Goal: Task Accomplishment & Management: Manage account settings

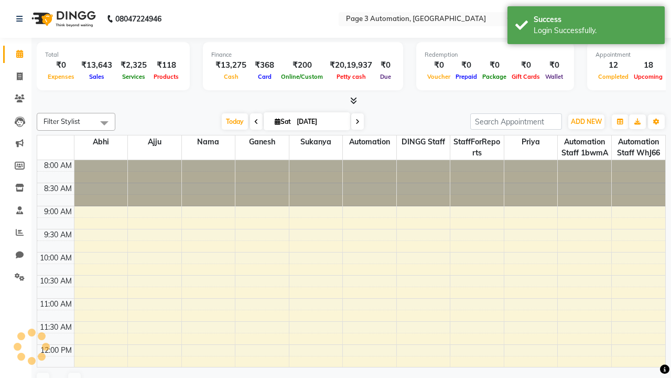
select select "en"
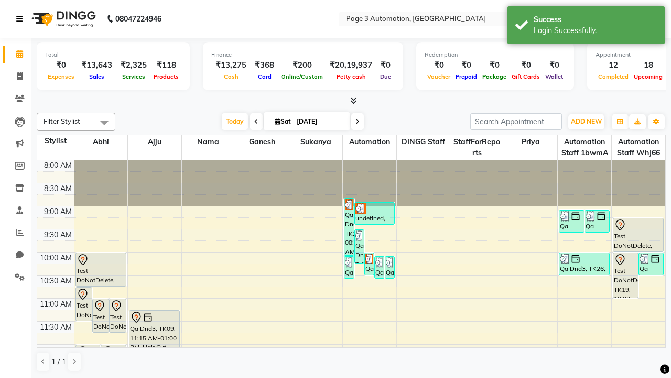
click at [22, 19] on icon at bounding box center [19, 18] width 6 height 7
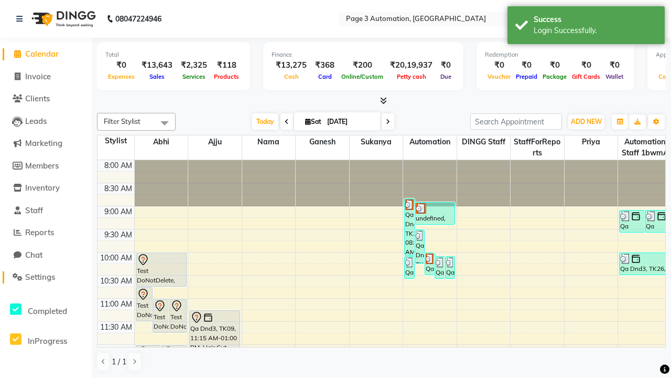
click at [46, 277] on span "Settings" at bounding box center [40, 277] width 30 height 10
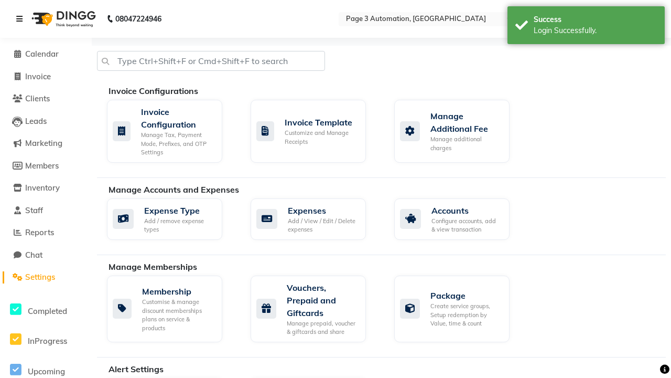
click at [22, 19] on icon at bounding box center [19, 18] width 6 height 7
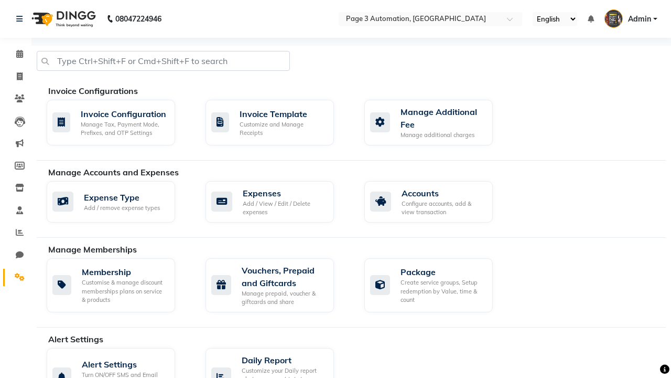
click at [16, 277] on icon at bounding box center [20, 277] width 10 height 8
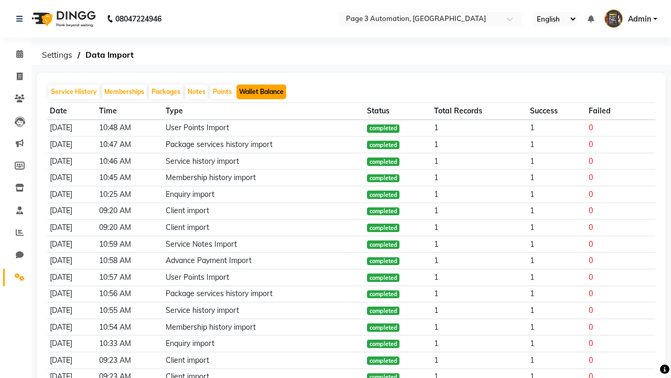
click at [261, 92] on button "Wallet Balance" at bounding box center [262, 91] width 50 height 15
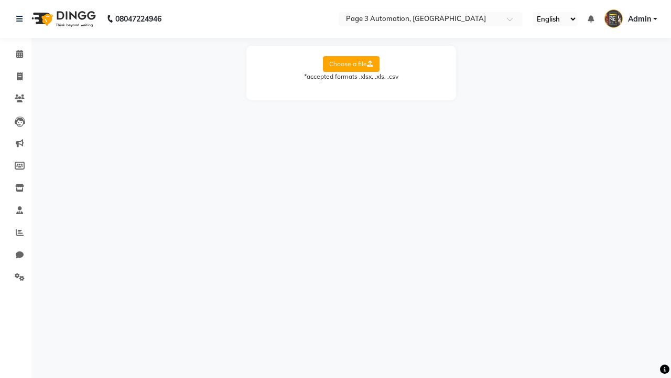
select select "Sheet1"
select select "Name"
select select "Mobile"
select select "Wallet Balance"
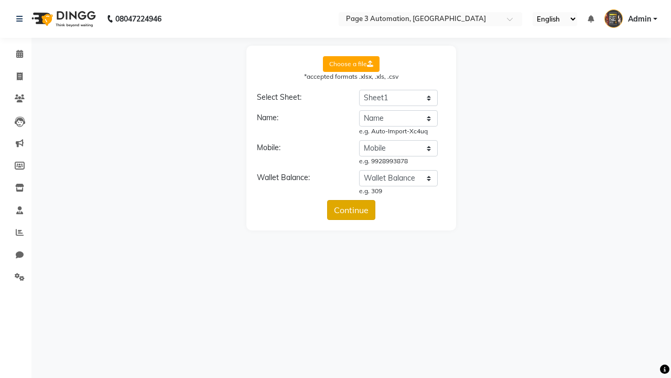
click at [351, 210] on button "Continue" at bounding box center [351, 210] width 48 height 20
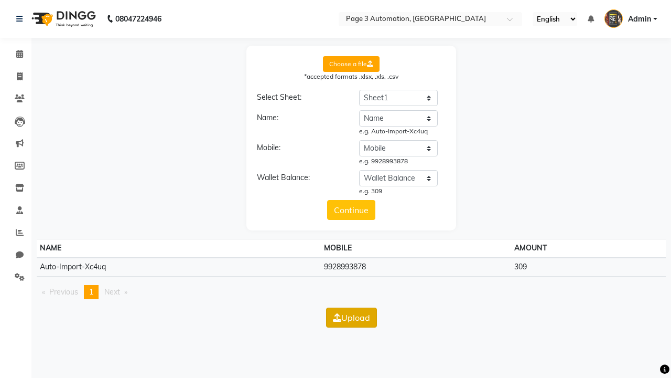
click at [351, 317] on button "Upload" at bounding box center [351, 317] width 51 height 20
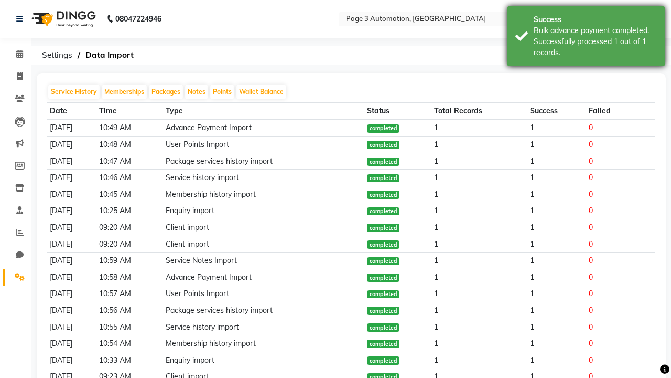
click at [587, 38] on div "Bulk advance payment completed. Successfully processed 1 out of 1 records." at bounding box center [595, 41] width 123 height 33
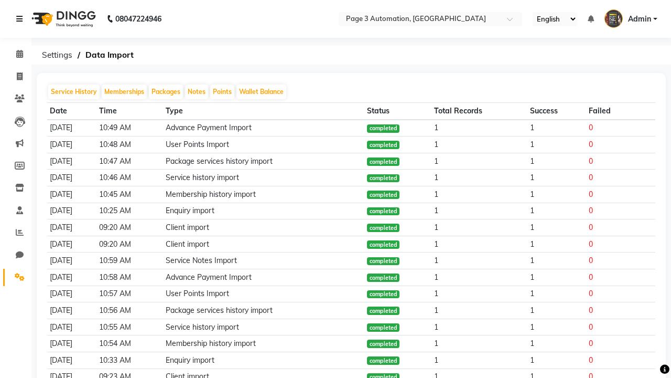
click at [22, 19] on icon at bounding box center [19, 18] width 6 height 7
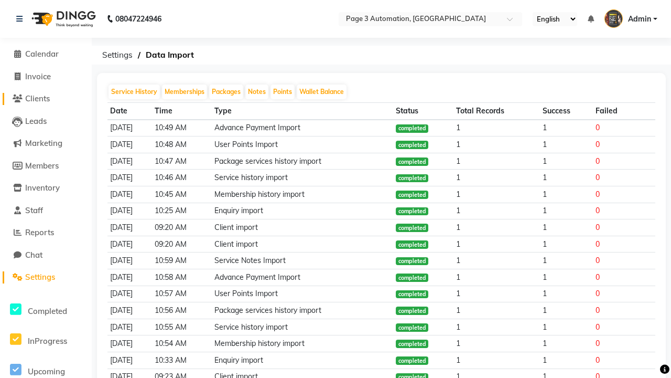
click at [46, 99] on span "Clients" at bounding box center [37, 98] width 25 height 10
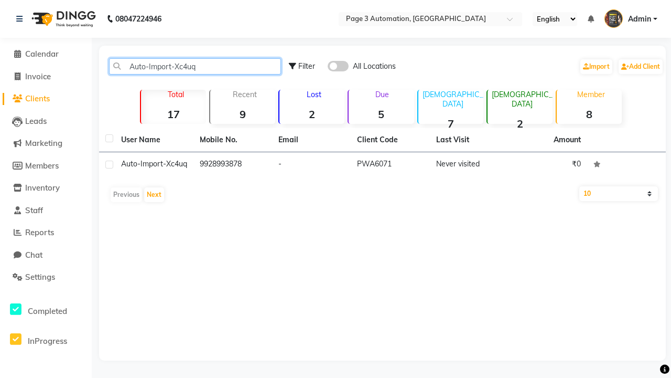
type input "Auto-Import-Xc4uq"
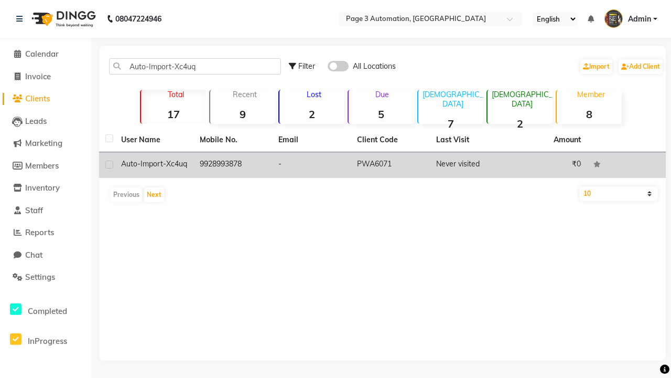
click at [382, 165] on td "PWA6071" at bounding box center [390, 165] width 79 height 26
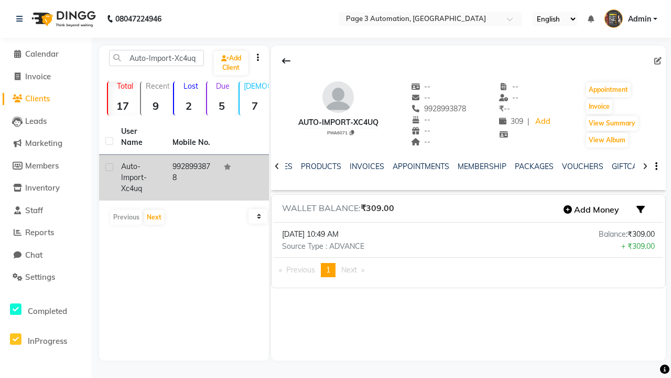
scroll to position [0, 296]
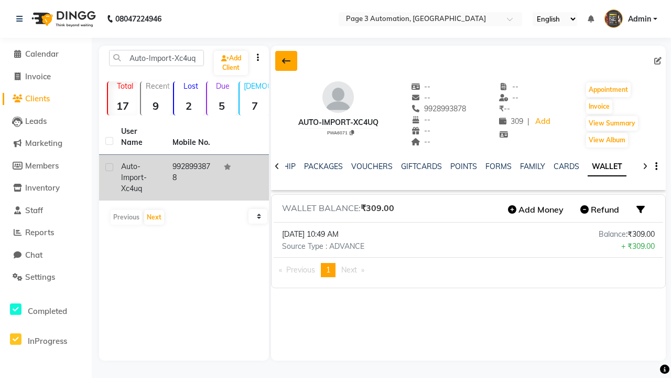
click at [286, 61] on icon at bounding box center [286, 61] width 8 height 8
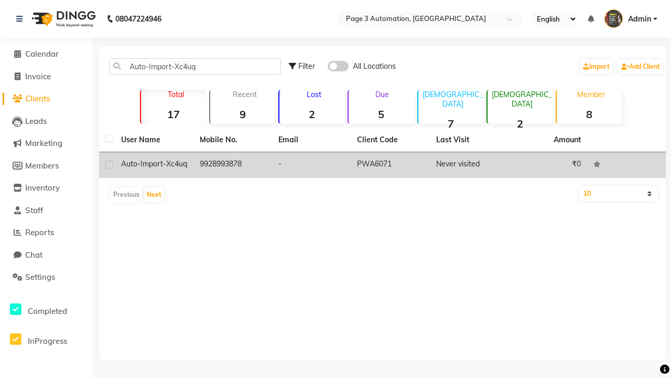
click at [109, 164] on label at bounding box center [109, 165] width 8 height 8
click at [109, 164] on input "checkbox" at bounding box center [108, 165] width 7 height 7
checkbox input "true"
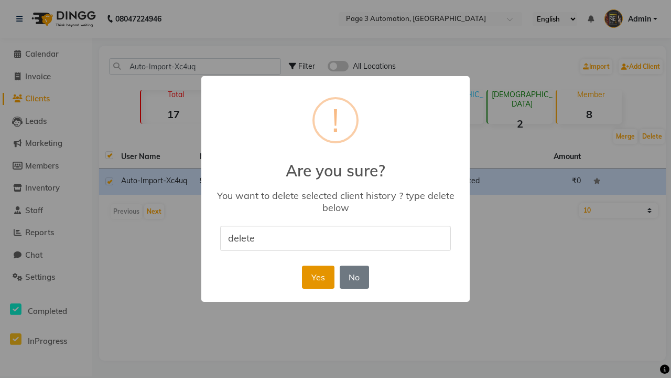
type input "delete"
click at [318, 276] on button "Yes" at bounding box center [318, 276] width 32 height 23
